Goal: Navigation & Orientation: Find specific page/section

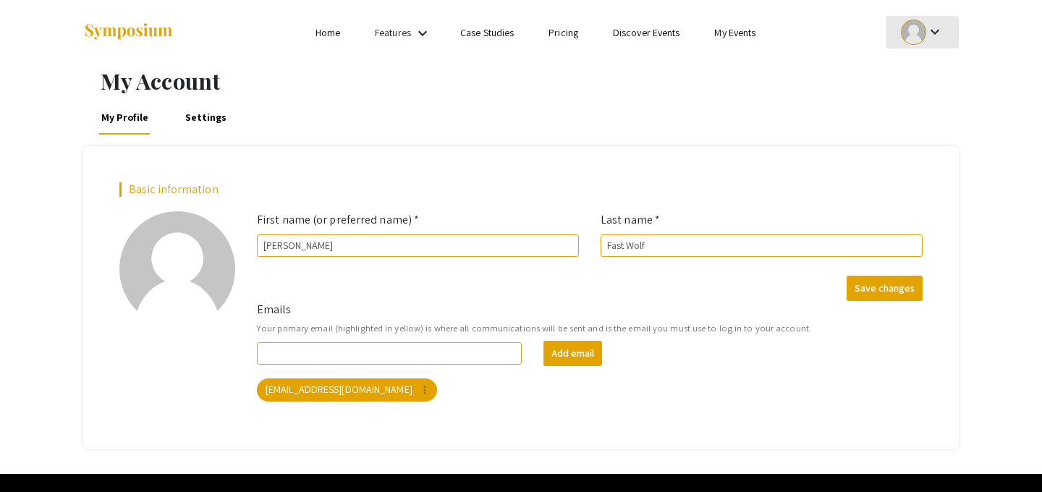
click at [933, 31] on mat-icon "keyboard_arrow_down" at bounding box center [934, 31] width 17 height 17
click at [916, 106] on button "My Submissions" at bounding box center [930, 106] width 89 height 35
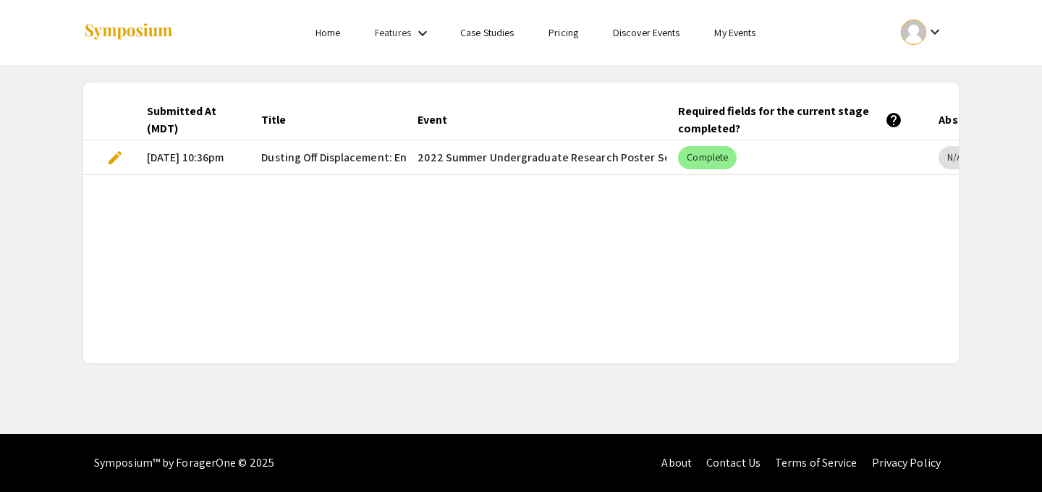
click at [316, 32] on link "Home" at bounding box center [328, 32] width 25 height 13
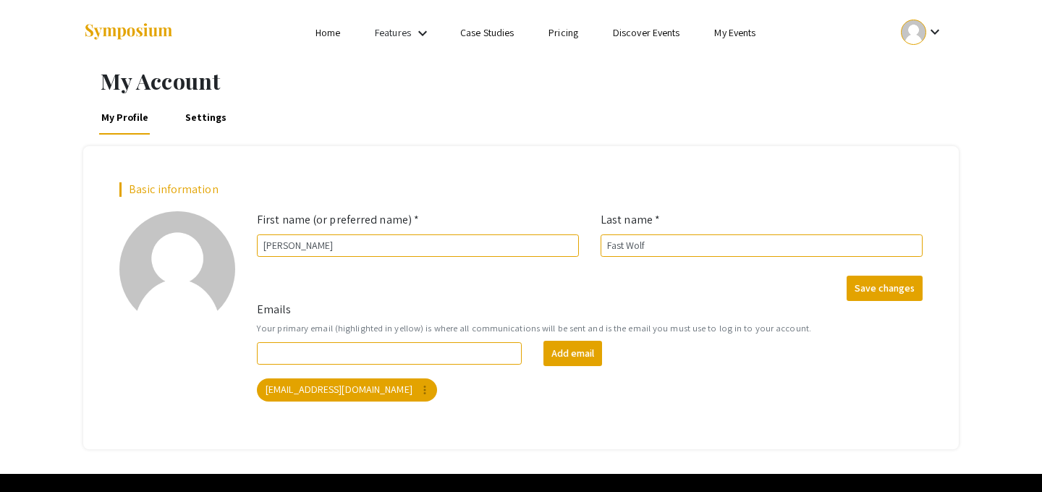
click at [928, 27] on mat-icon "keyboard_arrow_down" at bounding box center [934, 31] width 17 height 17
click at [514, 65] on div at bounding box center [521, 246] width 1042 height 492
click at [931, 26] on mat-icon "keyboard_arrow_down" at bounding box center [934, 31] width 17 height 17
click at [915, 76] on button "My Account" at bounding box center [930, 71] width 89 height 35
click at [326, 33] on link "Home" at bounding box center [328, 32] width 25 height 13
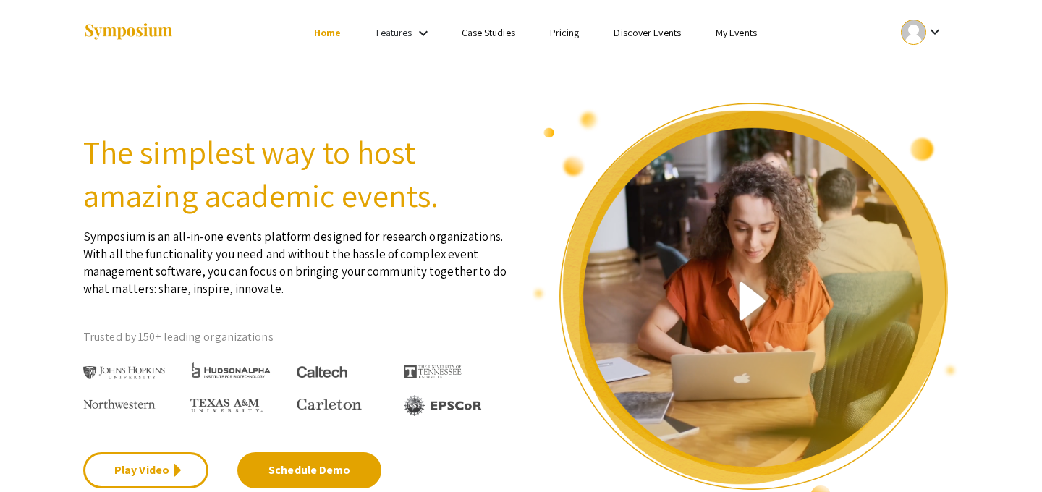
click at [729, 31] on link "My Events" at bounding box center [736, 32] width 41 height 13
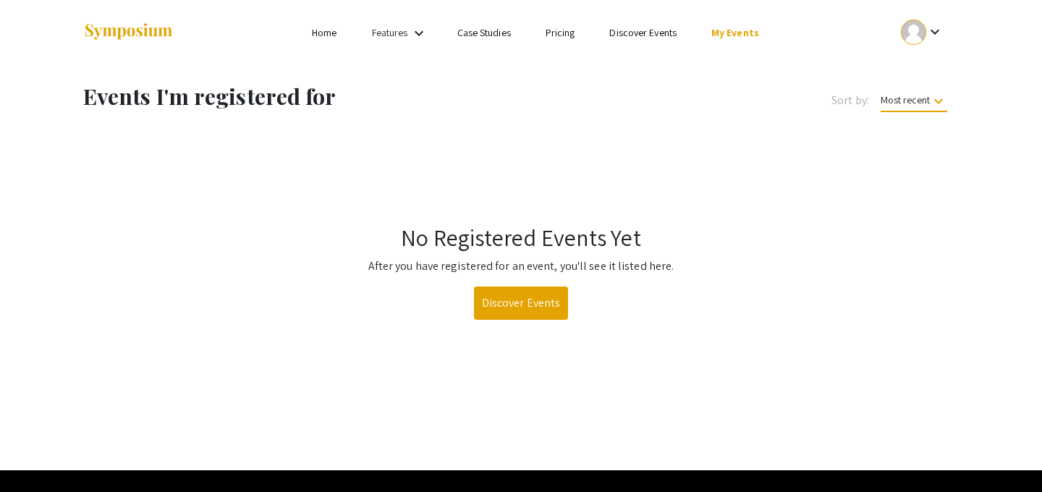
click at [909, 49] on ul "keyboard_arrow_down" at bounding box center [814, 32] width 289 height 65
click at [918, 33] on div at bounding box center [913, 32] width 25 height 25
click at [924, 102] on button "My Submissions" at bounding box center [930, 106] width 89 height 35
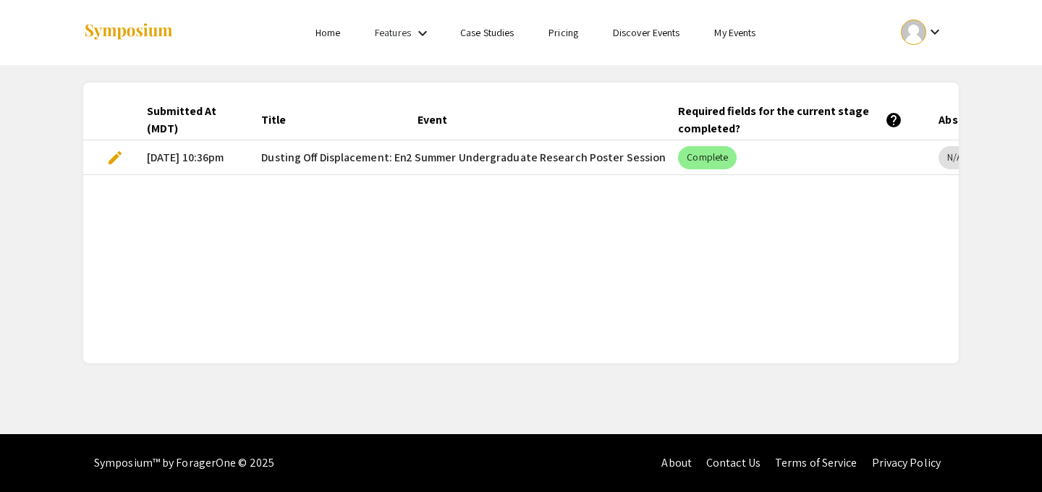
click at [440, 151] on mat-cell "2022 Summer Undergraduate Research Poster Session" at bounding box center [536, 157] width 261 height 35
click at [911, 43] on div at bounding box center [913, 32] width 25 height 25
click at [913, 111] on button "My Submissions" at bounding box center [930, 106] width 89 height 35
click at [730, 32] on link "My Events" at bounding box center [734, 32] width 41 height 13
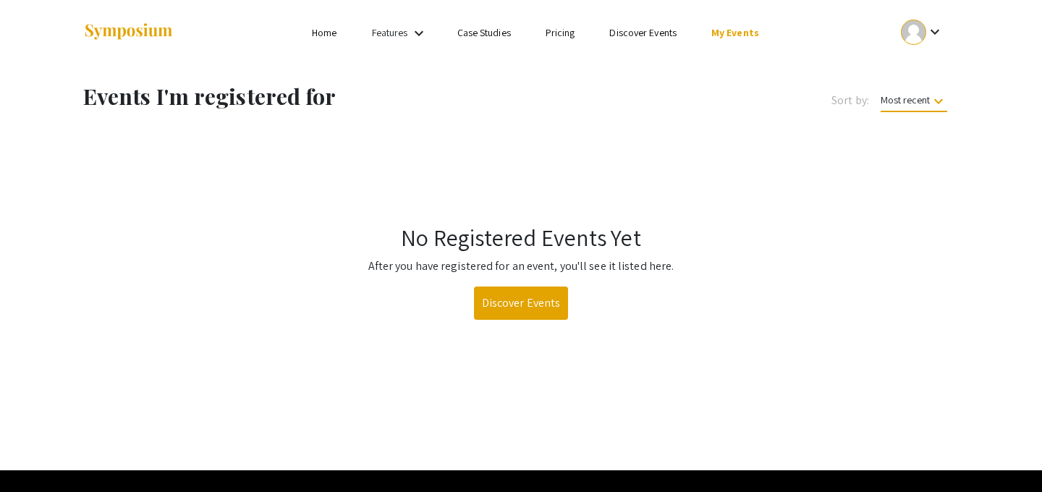
click at [730, 32] on link "My Events" at bounding box center [736, 32] width 48 height 13
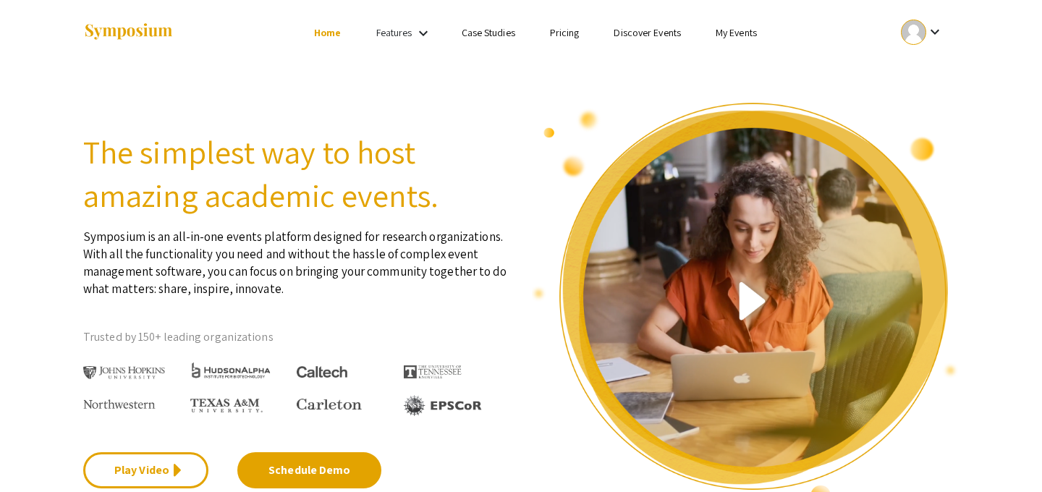
click at [421, 28] on mat-icon "keyboard_arrow_down" at bounding box center [423, 33] width 17 height 17
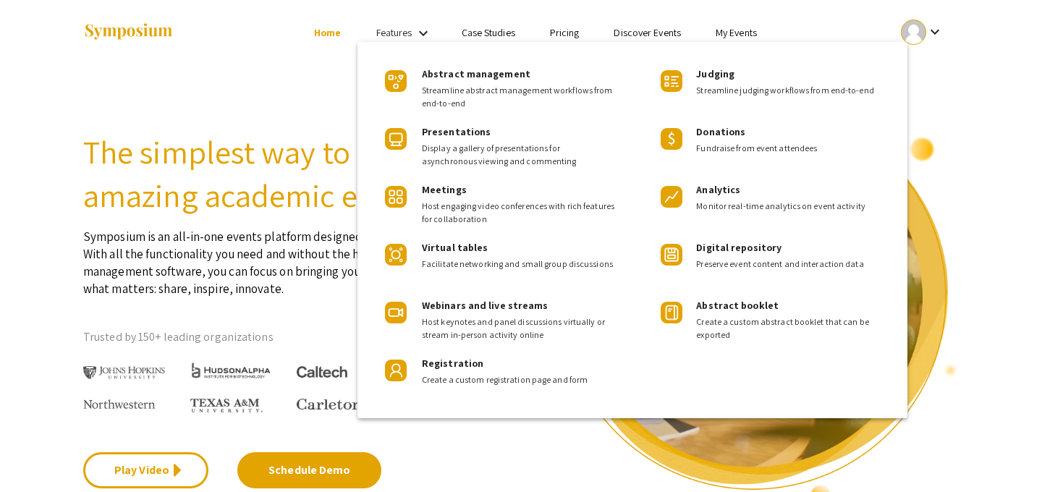
click at [497, 32] on div at bounding box center [521, 246] width 1042 height 492
